Goal: Information Seeking & Learning: Learn about a topic

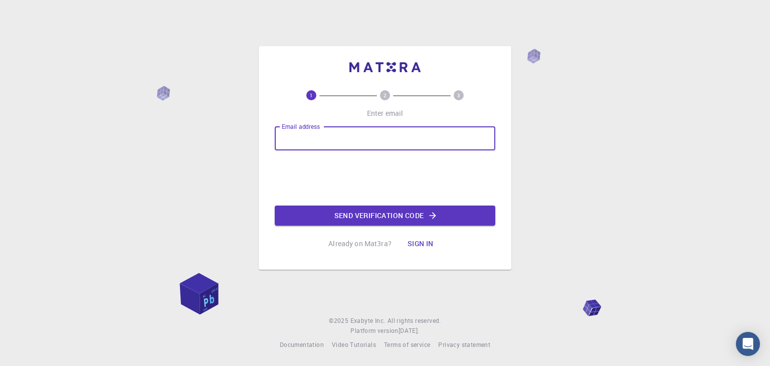
type input "silvagusttavo03@gmail.com"
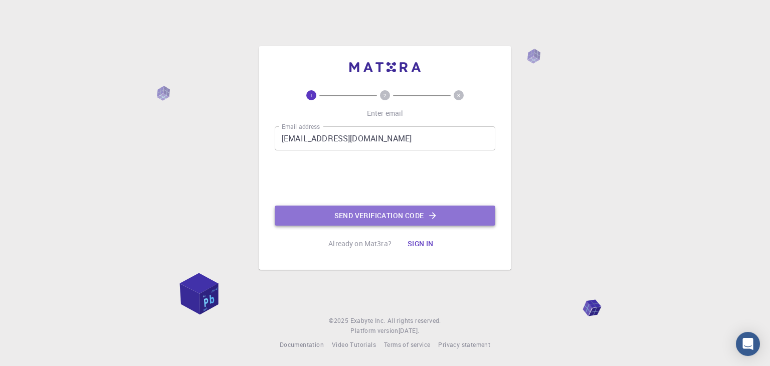
click at [361, 215] on button "Send verification code" at bounding box center [385, 215] width 221 height 20
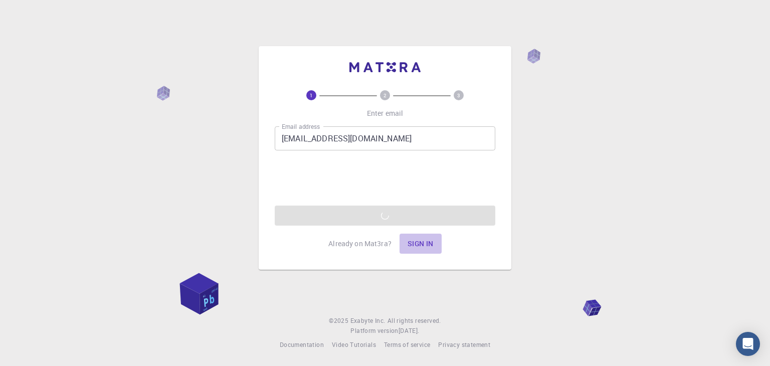
click at [413, 242] on button "Sign in" at bounding box center [420, 244] width 42 height 20
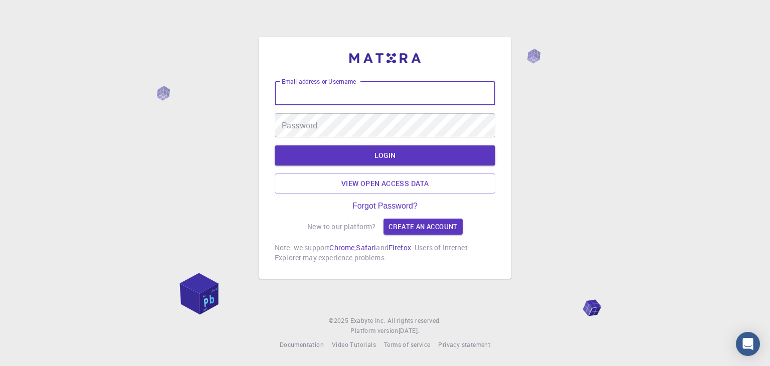
click at [315, 91] on input "Email address or Username" at bounding box center [385, 93] width 221 height 24
paste input "s"
type input "silvagusttavo03@gmail.com"
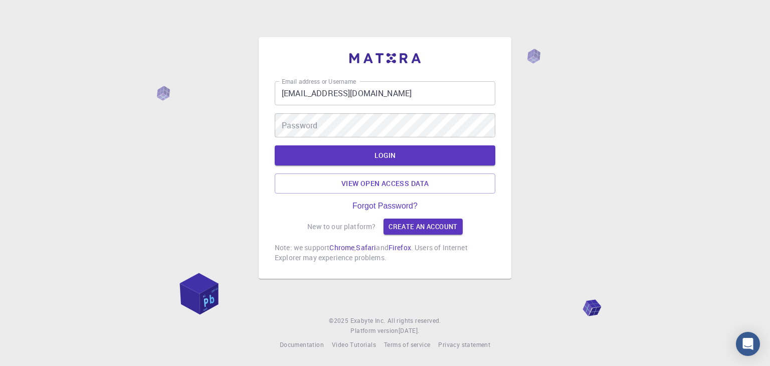
click at [321, 137] on form "Email address or Username silvagusttavo03@gmail.com Email address or Username P…" at bounding box center [385, 137] width 221 height 112
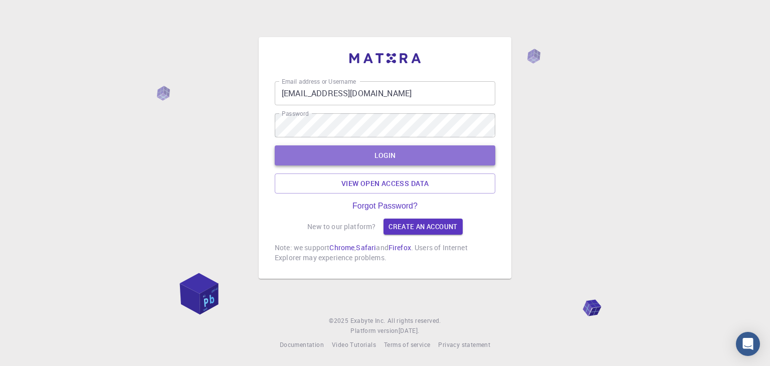
click at [378, 151] on button "LOGIN" at bounding box center [385, 155] width 221 height 20
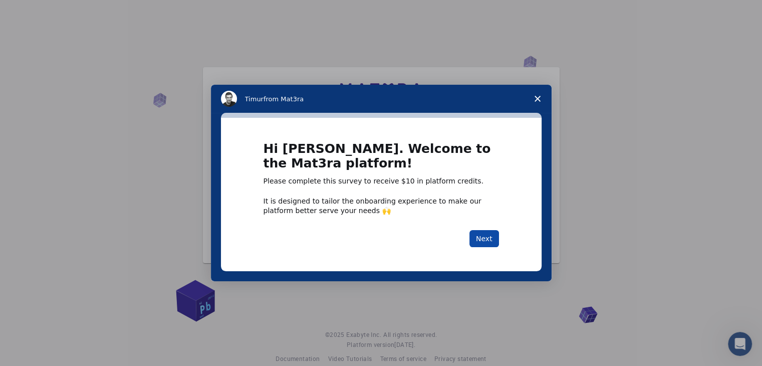
click at [485, 235] on button "Next" at bounding box center [485, 238] width 30 height 17
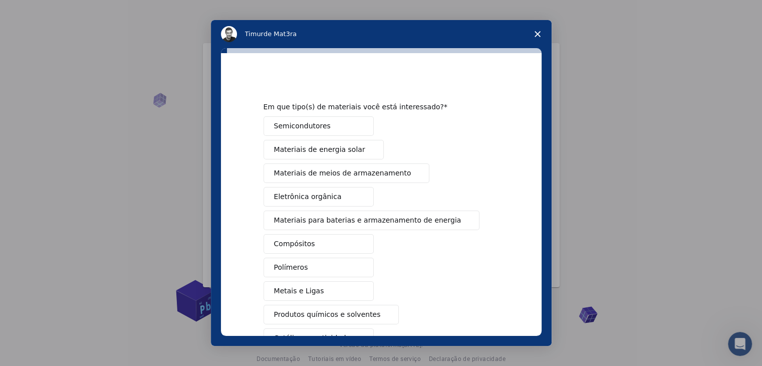
drag, startPoint x: 549, startPoint y: 147, endPoint x: 549, endPoint y: 194, distance: 47.6
click at [549, 194] on div "Em que tipo(s) de materiais você está interessado? Semicondutores Materiais de …" at bounding box center [381, 197] width 341 height 298
drag, startPoint x: 541, startPoint y: 191, endPoint x: 540, endPoint y: 232, distance: 41.1
click at [540, 232] on div "Em que tipo(s) de materiais você está interessado? Semicondutores Materiais de …" at bounding box center [381, 194] width 321 height 283
drag, startPoint x: 541, startPoint y: 231, endPoint x: 547, endPoint y: 290, distance: 58.9
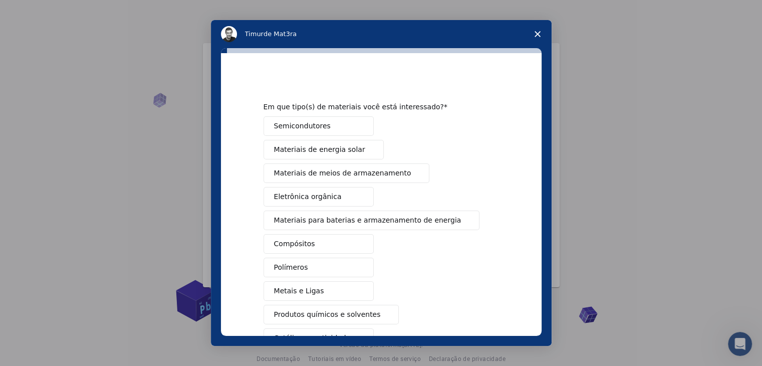
click at [547, 290] on div "Em que tipo(s) de materiais você está interessado? Semicondutores Materiais de …" at bounding box center [381, 197] width 341 height 298
click at [306, 314] on font "Produtos químicos e solventes" at bounding box center [327, 314] width 107 height 8
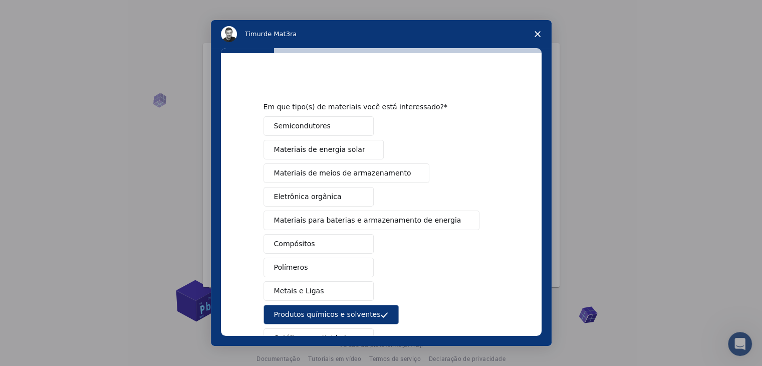
click at [290, 295] on button "Metais e Ligas" at bounding box center [319, 291] width 110 height 20
click at [303, 147] on font "Materiais de energia solar" at bounding box center [319, 149] width 91 height 8
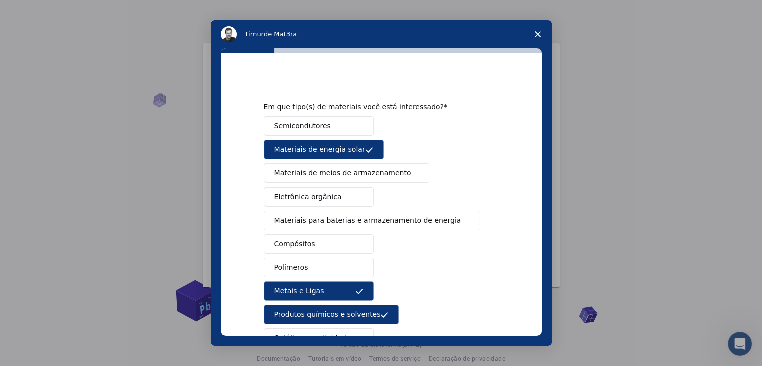
click at [308, 169] on font "Materiais de meios de armazenamento" at bounding box center [342, 173] width 137 height 8
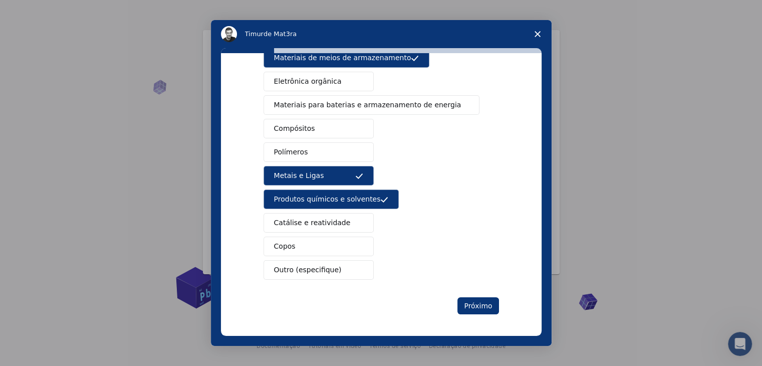
scroll to position [14, 0]
click at [298, 222] on font "Catálise e reatividade" at bounding box center [312, 223] width 77 height 8
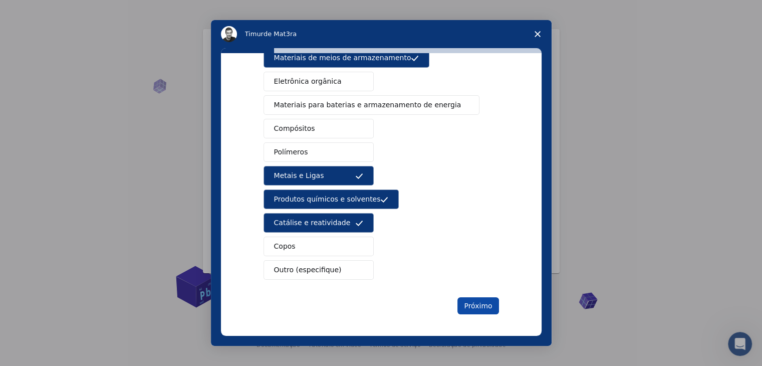
click at [471, 302] on font "Próximo" at bounding box center [478, 306] width 28 height 8
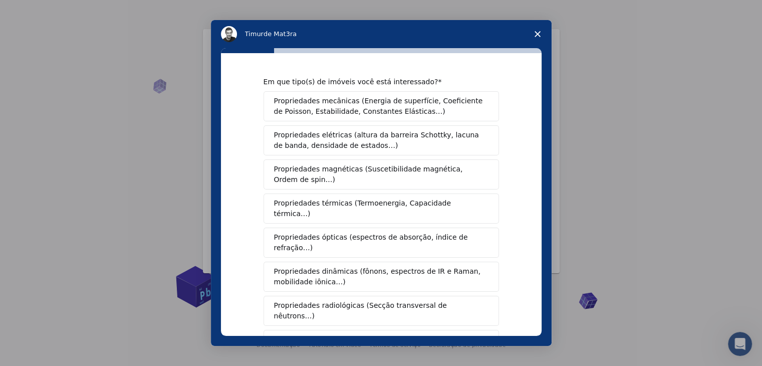
click at [238, 121] on div "Em que tipo(s) de imóveis você está interessado? Propriedades mecânicas (Energi…" at bounding box center [381, 194] width 321 height 283
drag, startPoint x: 545, startPoint y: 195, endPoint x: 539, endPoint y: 202, distance: 8.5
click at [539, 202] on div "Em que tipo(s) de imóveis você está interessado? Propriedades mecânicas (Energi…" at bounding box center [381, 197] width 341 height 298
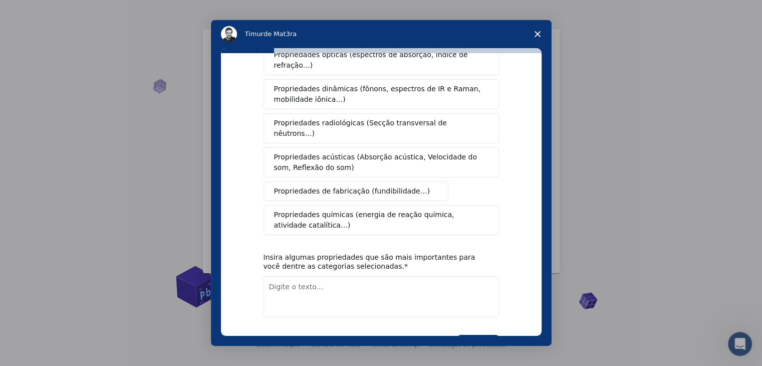
scroll to position [188, 0]
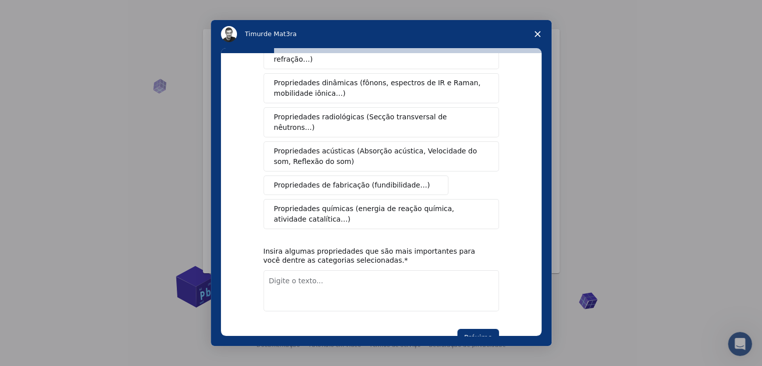
click at [370, 204] on font "Propriedades químicas (energia de reação química, atividade catalítica…)" at bounding box center [364, 213] width 180 height 19
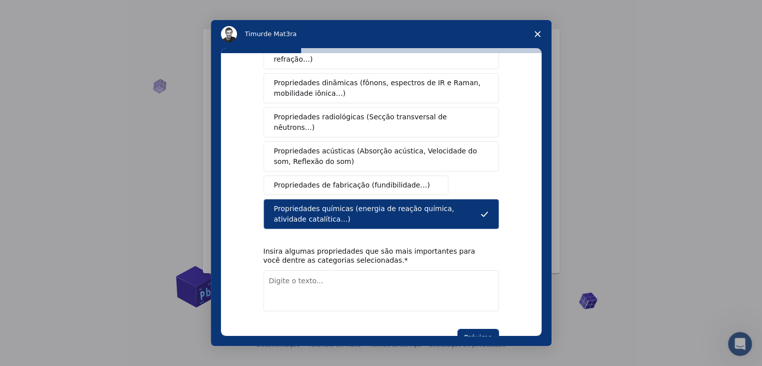
drag, startPoint x: 543, startPoint y: 259, endPoint x: 539, endPoint y: 241, distance: 18.0
click at [539, 241] on div "Em que tipo(s) de imóveis você está interessado? Propriedades mecânicas (Energi…" at bounding box center [381, 197] width 341 height 298
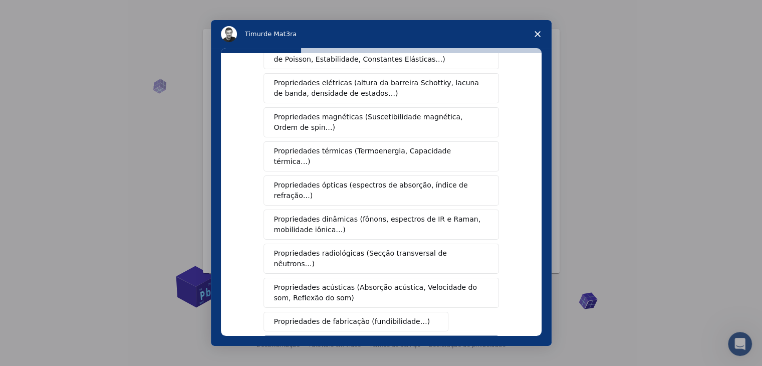
scroll to position [54, 0]
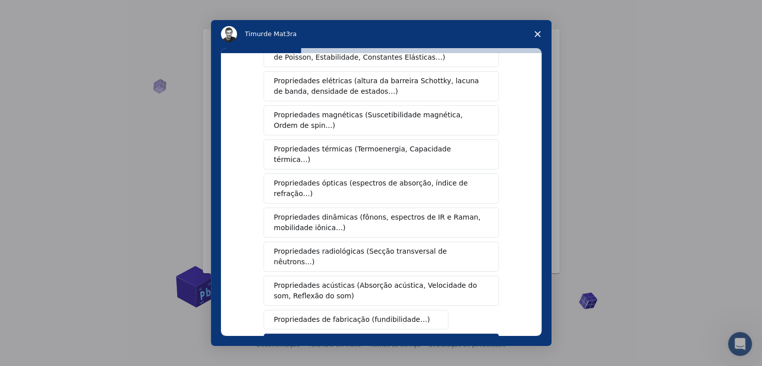
click at [354, 241] on div "Propriedades mecânicas (Energia de superfície, Coeficiente de Poisson, Estabili…" at bounding box center [382, 200] width 236 height 326
click at [359, 247] on font "Propriedades radiológicas (Secção transversal de nêutrons…)" at bounding box center [360, 256] width 173 height 19
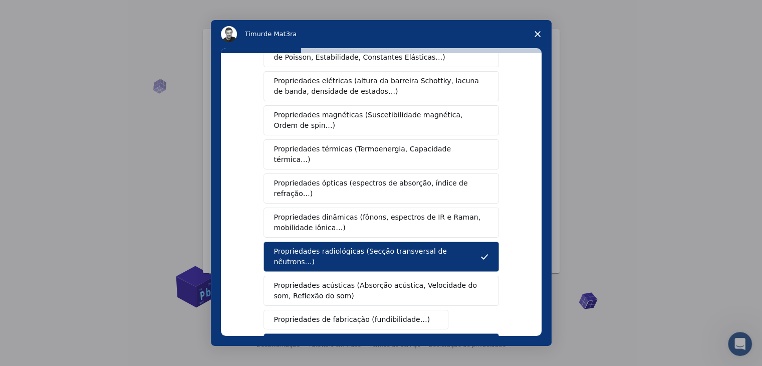
click at [361, 145] on font "Propriedades térmicas (Termoenergia, Capacidade térmica…)" at bounding box center [362, 154] width 177 height 19
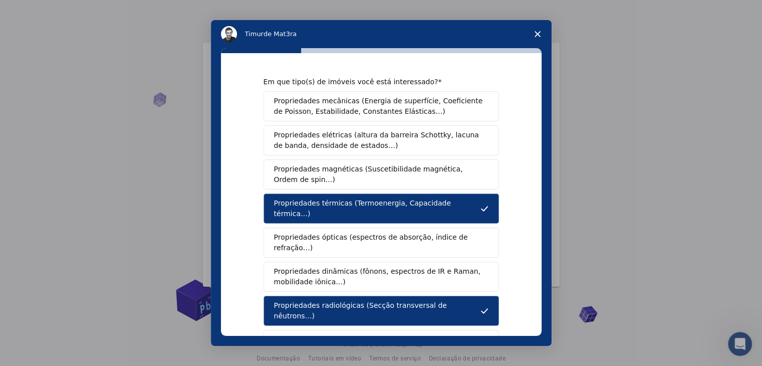
scroll to position [0, 0]
click at [361, 145] on font "Propriedades elétricas (altura da barreira Schottky, lacuna de banda, densidade…" at bounding box center [376, 140] width 205 height 19
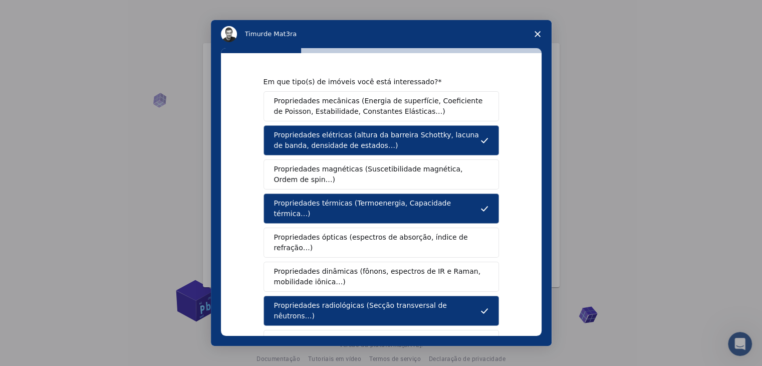
click at [343, 107] on font "Propriedades mecânicas (Energia de superfície, Coeficiente de Poisson, Estabili…" at bounding box center [378, 106] width 209 height 19
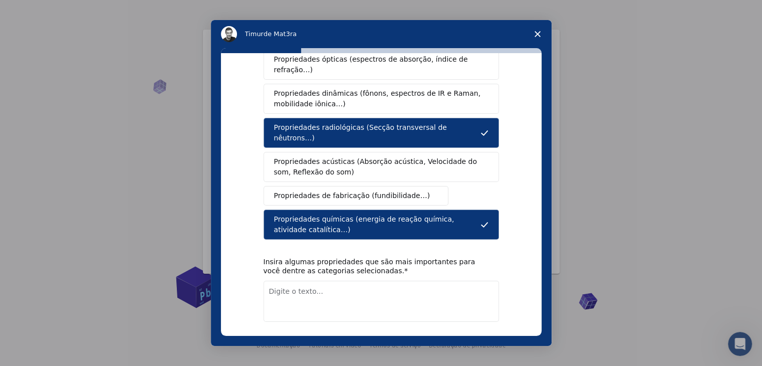
scroll to position [14, 0]
click at [313, 281] on textarea "Digite o texto..." at bounding box center [382, 301] width 236 height 41
click at [407, 123] on font "Propriedades radiológicas (Secção transversal de nêutrons…)" at bounding box center [360, 132] width 173 height 19
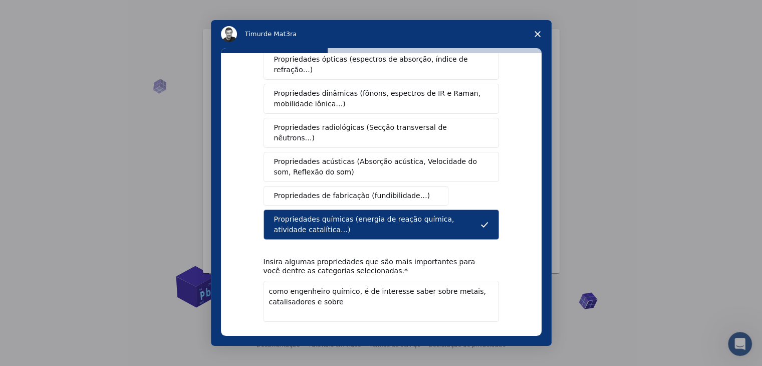
click at [383, 191] on font "Propriedades de fabricação (fundibilidade…)" at bounding box center [352, 195] width 156 height 8
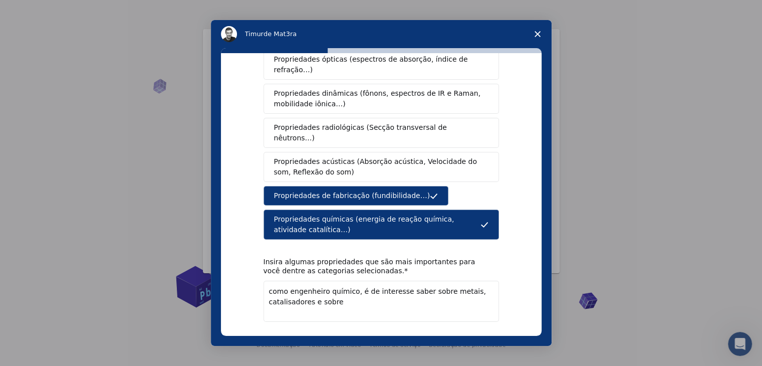
click at [339, 281] on textarea "como engenheiro químico, é de interesse saber sobre metais, catalisadores e sob…" at bounding box center [382, 301] width 236 height 41
type textarea "como engenheiro químico, é de interesse saber sobre metais, catalisadores e sob…"
click at [478, 344] on font "Próximo" at bounding box center [478, 348] width 28 height 8
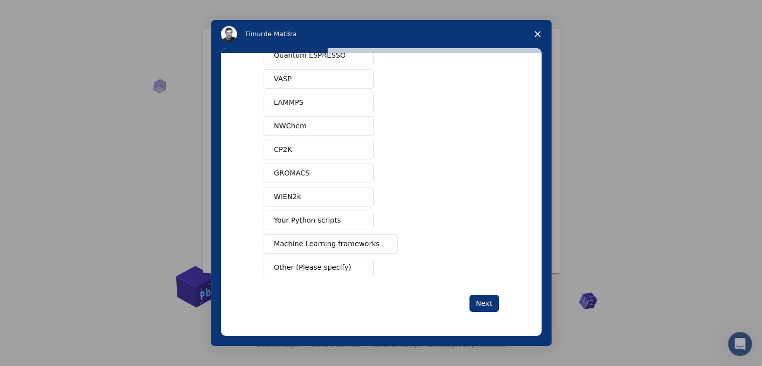
scroll to position [0, 0]
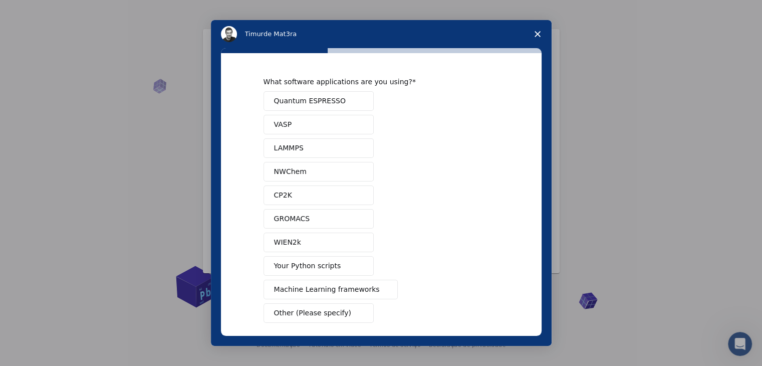
click at [464, 171] on div "Quantum ESPRESSO VASP LAMMPS NWChem CP2K GROMACS WIEN2k Your Python scripts Mac…" at bounding box center [382, 207] width 236 height 232
click at [444, 93] on div "Quanto EXPRESS VASP LÂMPADAS NWChem CP2K GROMACS WIEN2k Seus scripts Python Est…" at bounding box center [382, 207] width 236 height 232
click at [315, 101] on font "Quanto EXPRESS" at bounding box center [304, 101] width 60 height 8
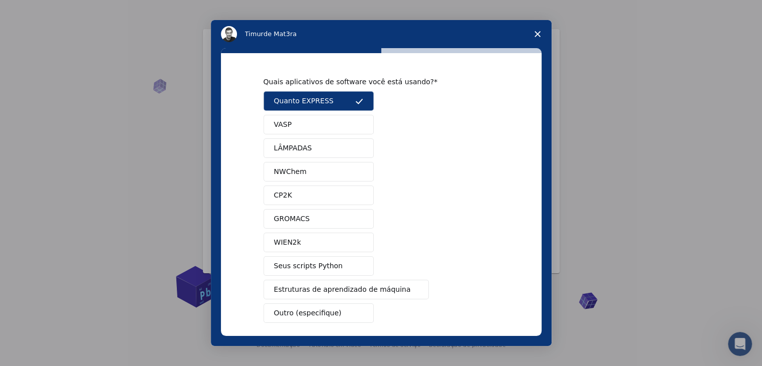
click at [310, 161] on div "Quanto EXPRESS VASP LÂMPADAS NWChem CP2K GROMACS WIEN2k Seus scripts Python Est…" at bounding box center [382, 207] width 236 height 232
click at [311, 167] on button "NWChem" at bounding box center [319, 172] width 110 height 20
click at [305, 219] on button "GROMACS" at bounding box center [319, 219] width 110 height 20
drag, startPoint x: 541, startPoint y: 239, endPoint x: 537, endPoint y: 282, distance: 43.8
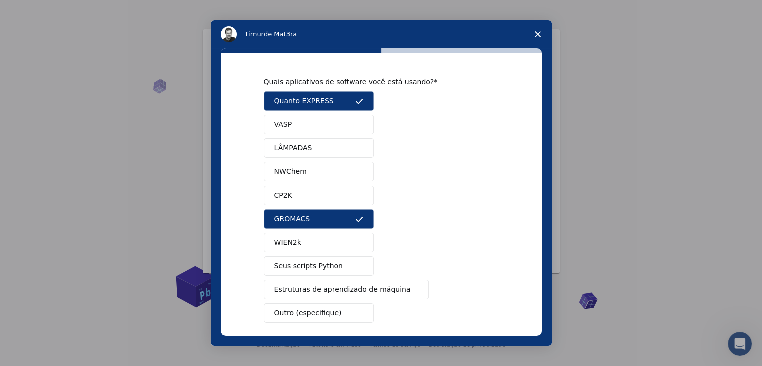
click at [537, 282] on div "Quais aplicativos de software você está usando? Quanto EXPRESS VASP LÂMPADAS NW…" at bounding box center [381, 194] width 321 height 283
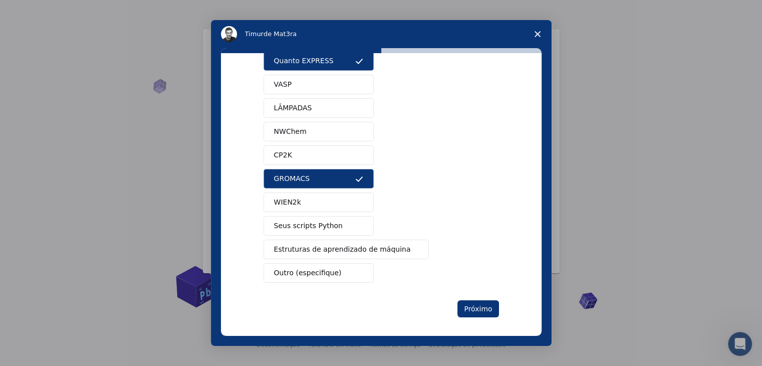
scroll to position [44, 0]
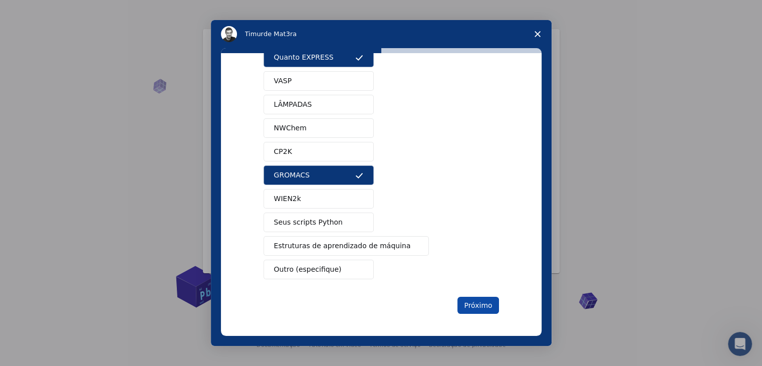
click at [470, 301] on font "Próximo" at bounding box center [478, 305] width 28 height 8
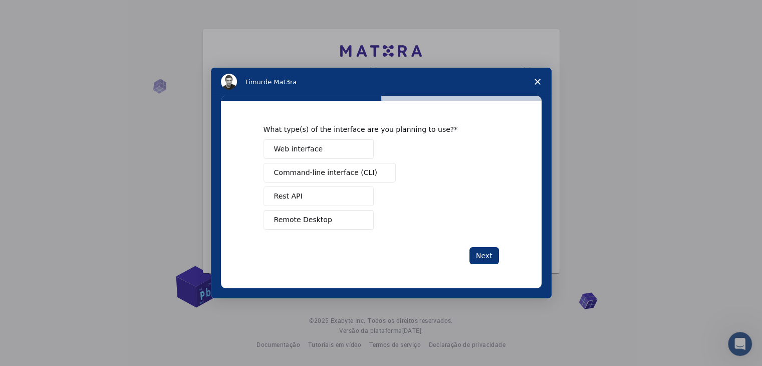
scroll to position [0, 0]
click at [324, 149] on button "Web interface" at bounding box center [319, 149] width 110 height 20
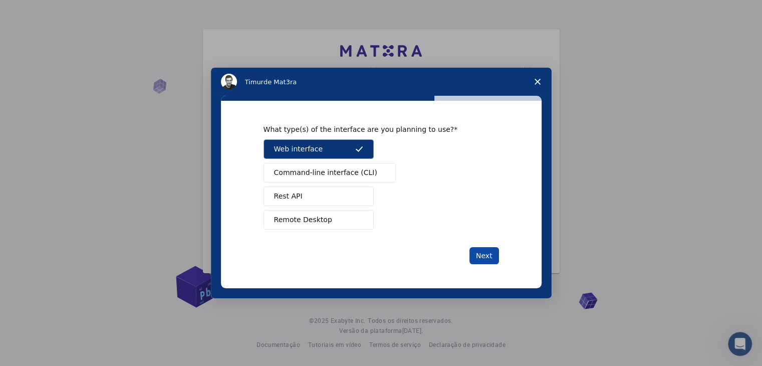
click at [481, 252] on button "Next" at bounding box center [485, 255] width 30 height 17
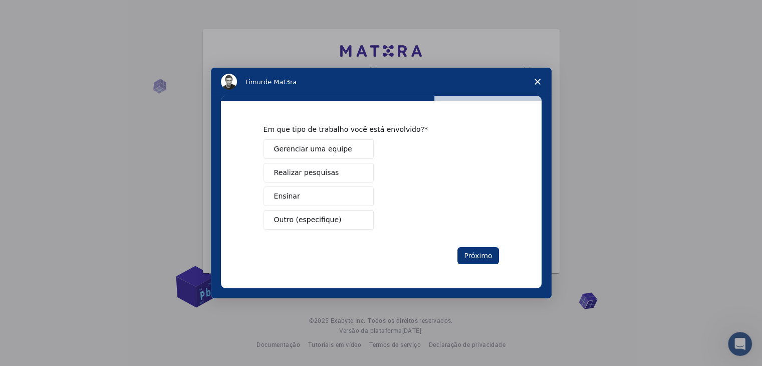
click at [422, 162] on div "Gerenciar uma equipe Realizar pesquisas Ensinar Outro (especifique)" at bounding box center [382, 184] width 236 height 90
click at [313, 223] on font "Outro (especifique)" at bounding box center [308, 220] width 68 height 8
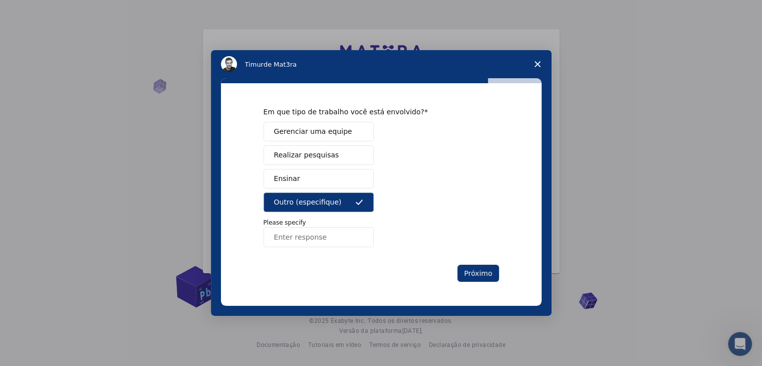
click at [298, 240] on input "Enter response" at bounding box center [319, 237] width 110 height 20
type input "no momento nenhum, estou no segundo semestre, mas gostaria de me aprofundar na …"
click at [467, 269] on font "Próximo" at bounding box center [478, 273] width 28 height 8
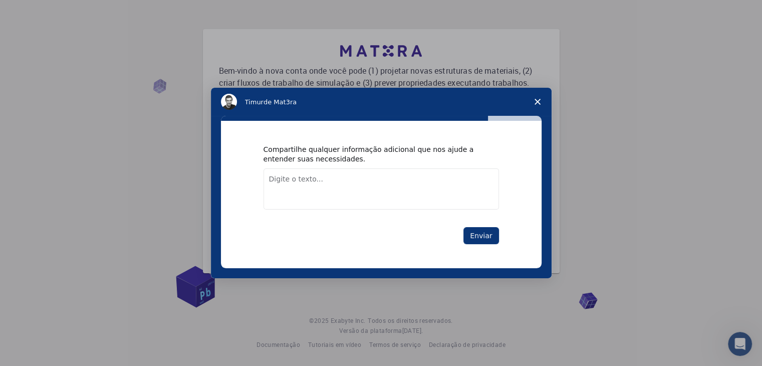
click at [327, 185] on textarea "Digite o texto..." at bounding box center [382, 188] width 236 height 41
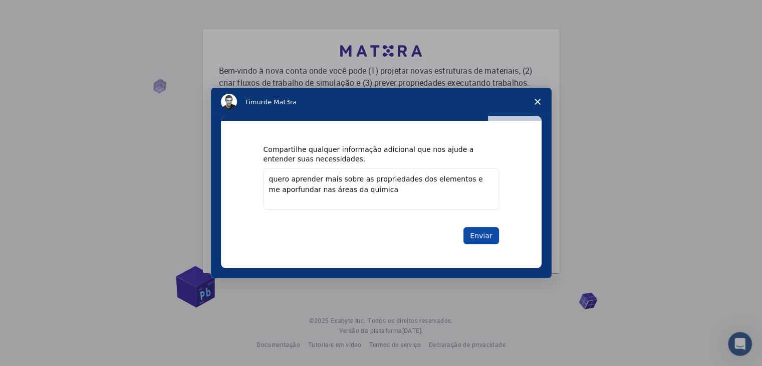
type textarea "quero aprender mais sobre as propriedades dos elementos e me aporfundar nas áre…"
click at [470, 234] on button "Enviar" at bounding box center [481, 235] width 35 height 17
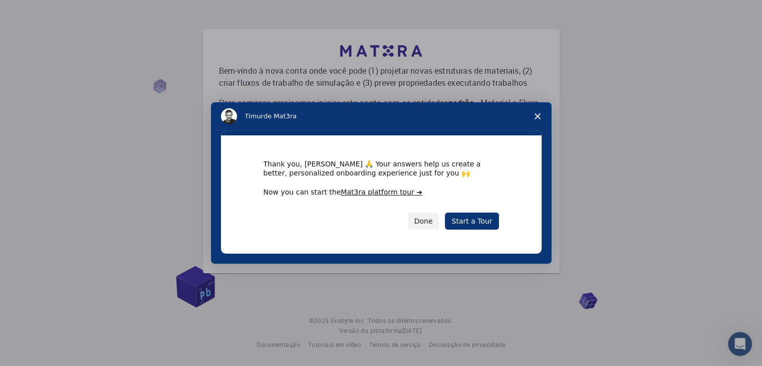
click at [685, 91] on div "Mensageiro de intercomunicação" at bounding box center [381, 183] width 762 height 366
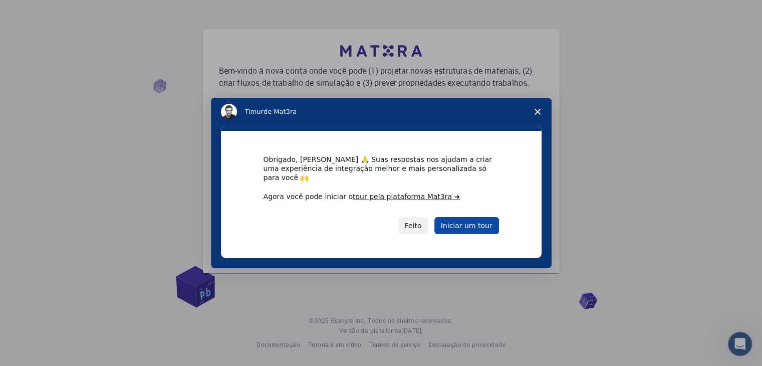
click at [453, 217] on link "Iniciar um tour" at bounding box center [467, 225] width 65 height 17
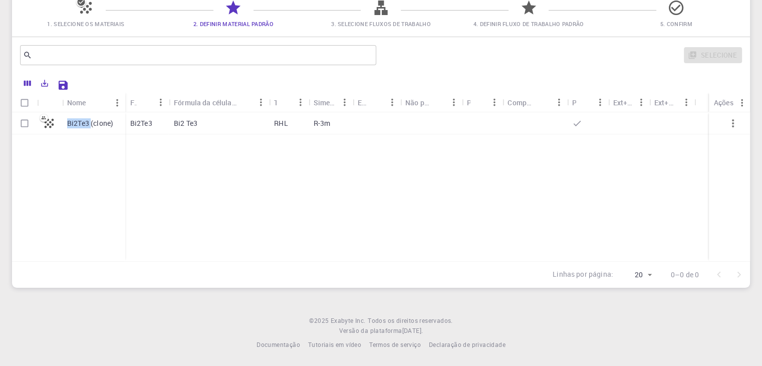
click at [46, 123] on icon at bounding box center [49, 123] width 14 height 14
checkbox input "true"
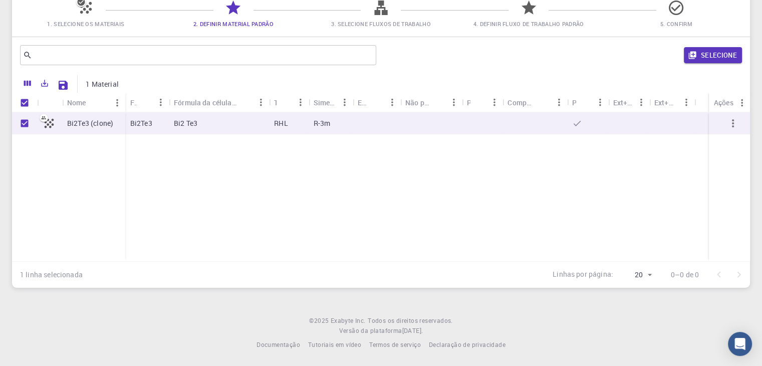
click at [331, 214] on div "Bi2Te3 (clone) Bi2Te3 Bi2 Te3 RHL R-3m" at bounding box center [381, 186] width 738 height 149
click at [85, 17] on div at bounding box center [86, 12] width 18 height 14
click at [85, 13] on icon at bounding box center [86, 8] width 18 height 18
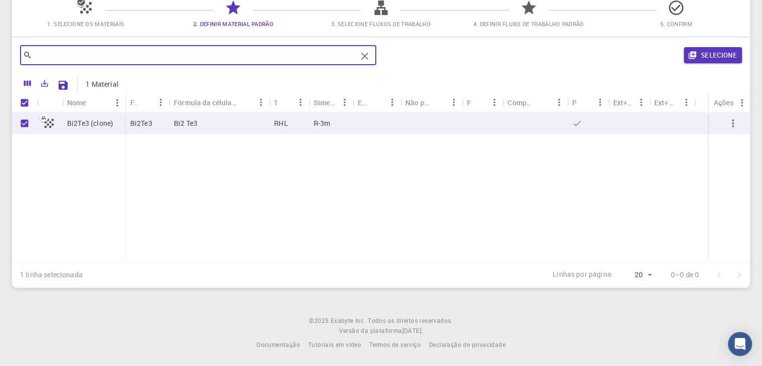
click at [186, 51] on input "text" at bounding box center [194, 55] width 325 height 14
click at [111, 84] on font "Material" at bounding box center [105, 84] width 27 height 10
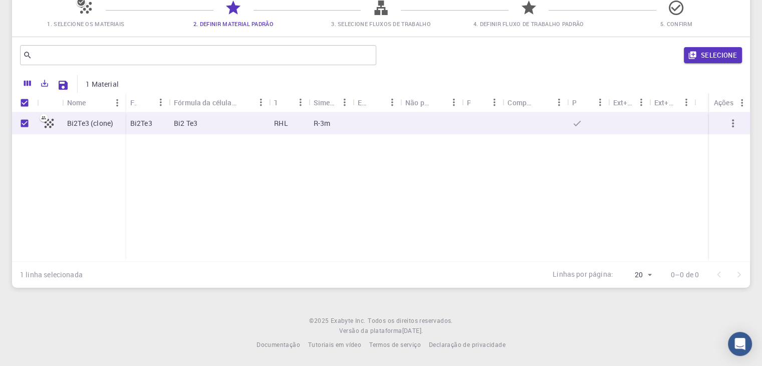
click at [87, 126] on font "Bi2Te3 (clone)" at bounding box center [90, 123] width 46 height 10
checkbox input "false"
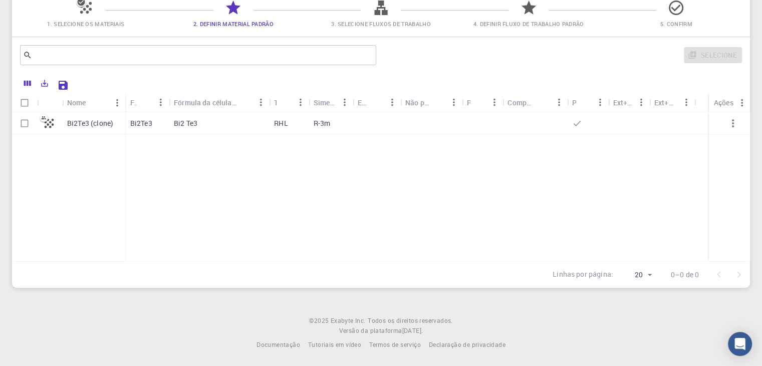
click at [87, 126] on font "Bi2Te3 (clone)" at bounding box center [90, 123] width 46 height 10
checkbox input "true"
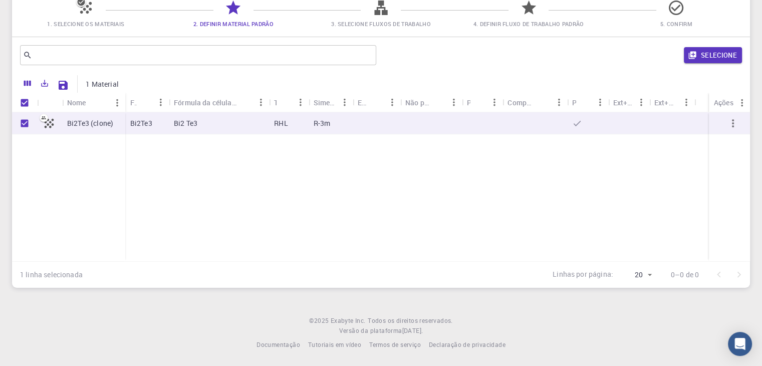
click at [239, 126] on div "Bi2 Te3" at bounding box center [219, 123] width 100 height 22
checkbox input "false"
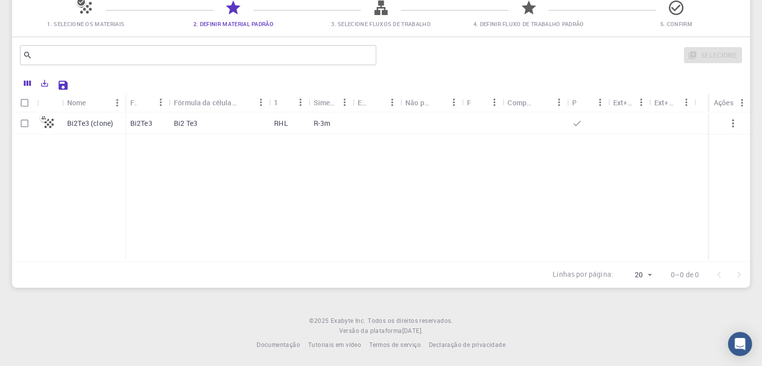
click at [621, 123] on div at bounding box center [628, 123] width 41 height 22
checkbox input "true"
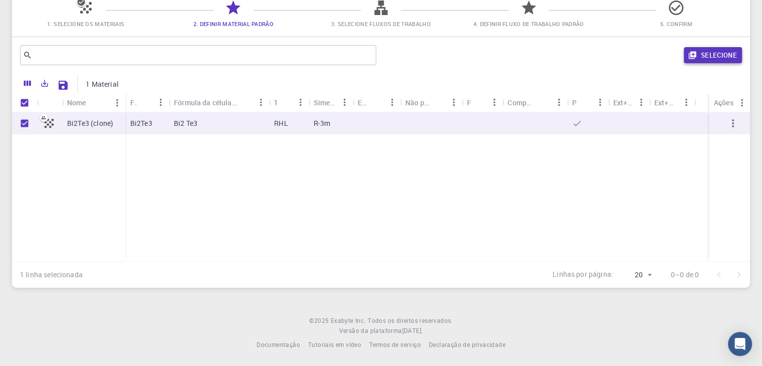
drag, startPoint x: 621, startPoint y: 123, endPoint x: 707, endPoint y: 59, distance: 107.2
click at [707, 59] on div "​ Selecione 1 Material Nome Fórmula Fórmula da célula unitária Treliça Simetria…" at bounding box center [381, 162] width 738 height 251
click at [707, 59] on font "Selecione" at bounding box center [719, 55] width 36 height 9
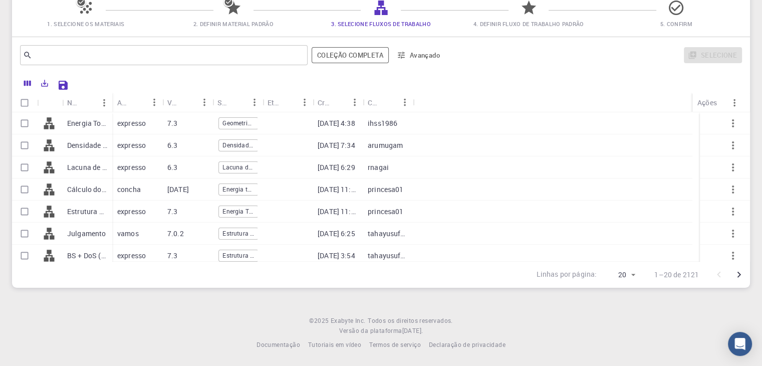
click at [225, 147] on div "Densidade de Fônons de Estados + Dispersões" at bounding box center [239, 145] width 40 height 12
checkbox input "true"
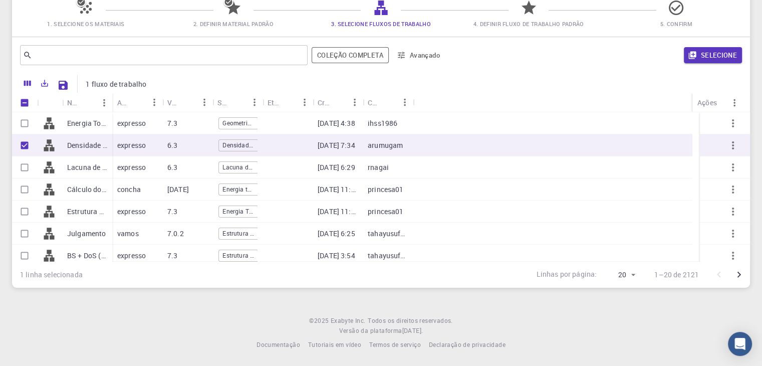
scroll to position [0, 2]
click at [544, 153] on div at bounding box center [553, 145] width 280 height 22
checkbox input "false"
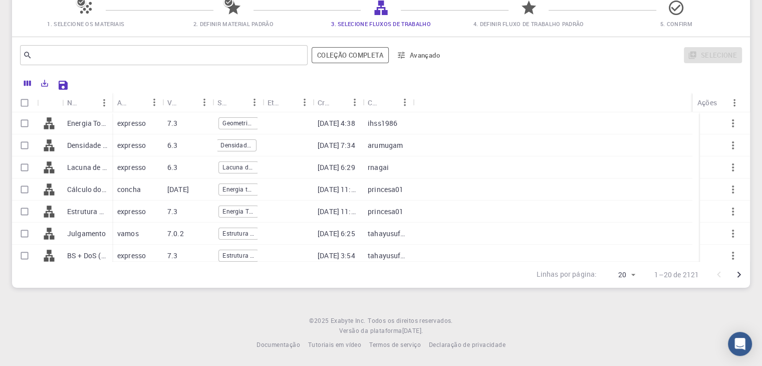
click at [429, 147] on div at bounding box center [553, 145] width 280 height 22
checkbox input "true"
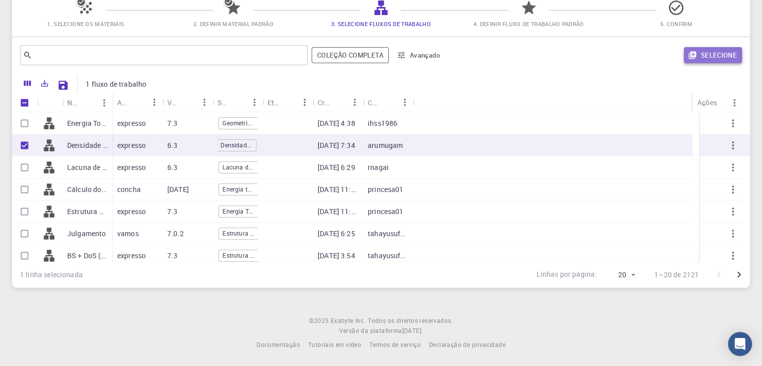
click at [714, 56] on font "Selecione" at bounding box center [719, 55] width 36 height 9
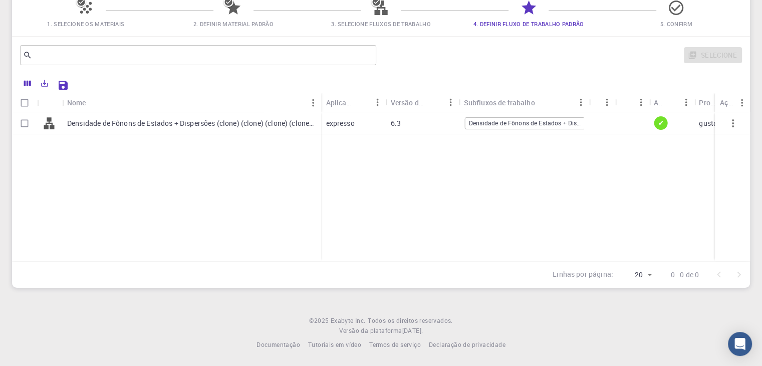
click at [429, 128] on div "6.3" at bounding box center [422, 123] width 73 height 22
checkbox input "true"
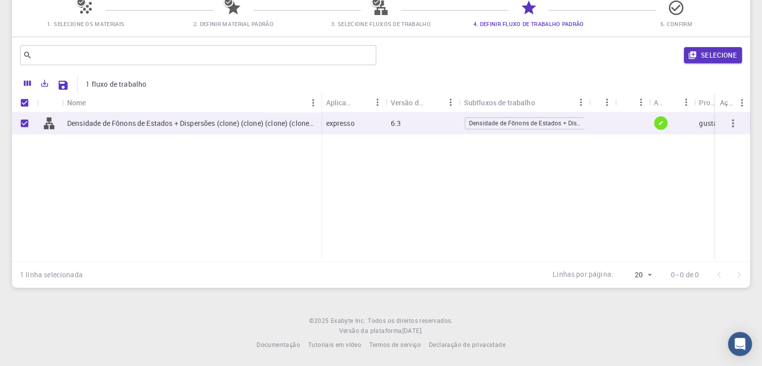
click at [710, 45] on div "Selecione" at bounding box center [561, 55] width 362 height 24
click at [711, 47] on button "Selecione" at bounding box center [713, 55] width 58 height 16
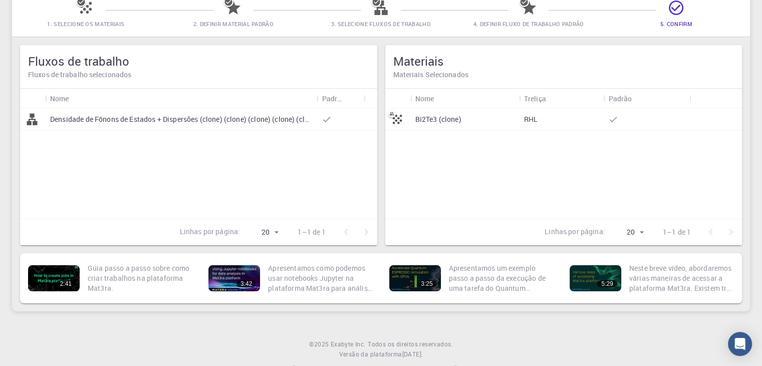
click at [447, 121] on font "Bi2Te3 (clone)" at bounding box center [439, 119] width 46 height 10
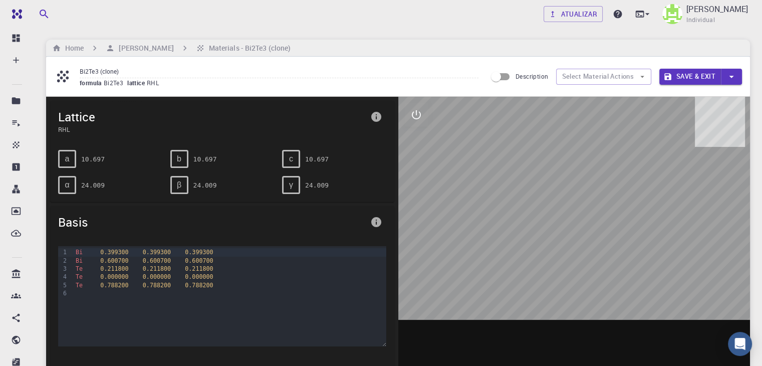
drag, startPoint x: 613, startPoint y: 213, endPoint x: 561, endPoint y: 217, distance: 52.2
click at [561, 217] on div at bounding box center [574, 253] width 352 height 312
drag, startPoint x: 561, startPoint y: 217, endPoint x: 488, endPoint y: 223, distance: 72.9
click at [488, 223] on div at bounding box center [574, 253] width 352 height 312
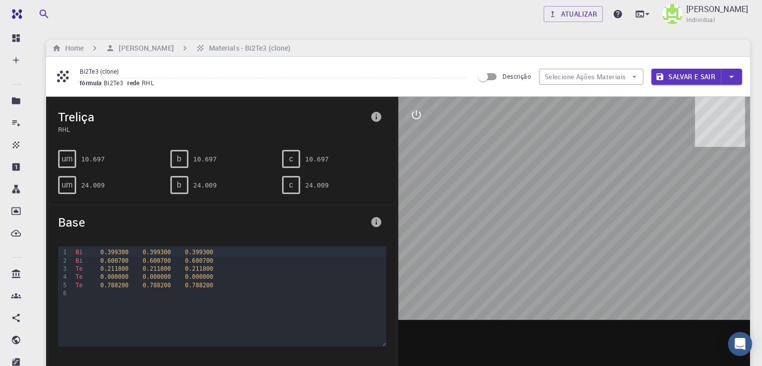
click at [457, 216] on div at bounding box center [574, 253] width 352 height 312
click at [421, 122] on button "interativo" at bounding box center [416, 115] width 24 height 24
click at [416, 141] on icon "visualizar" at bounding box center [416, 139] width 12 height 12
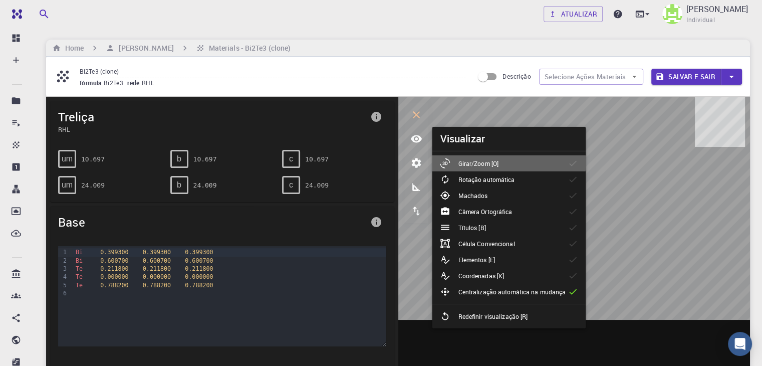
click at [495, 163] on font "Girar/Zoom [O]" at bounding box center [478, 163] width 41 height 8
